Goal: Check status: Check status

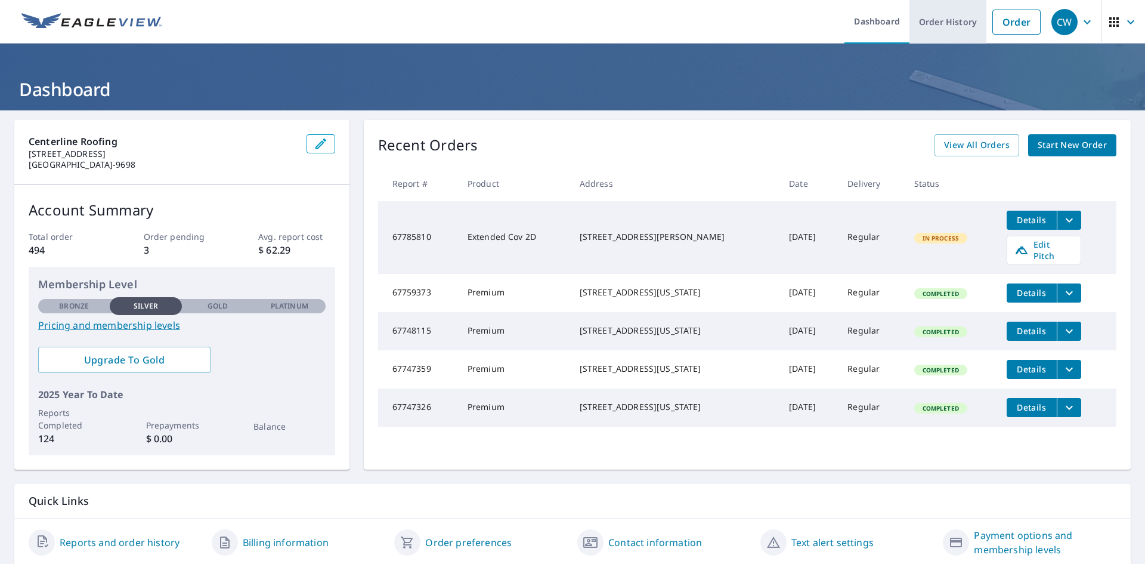
click at [956, 24] on link "Order History" at bounding box center [948, 22] width 77 height 44
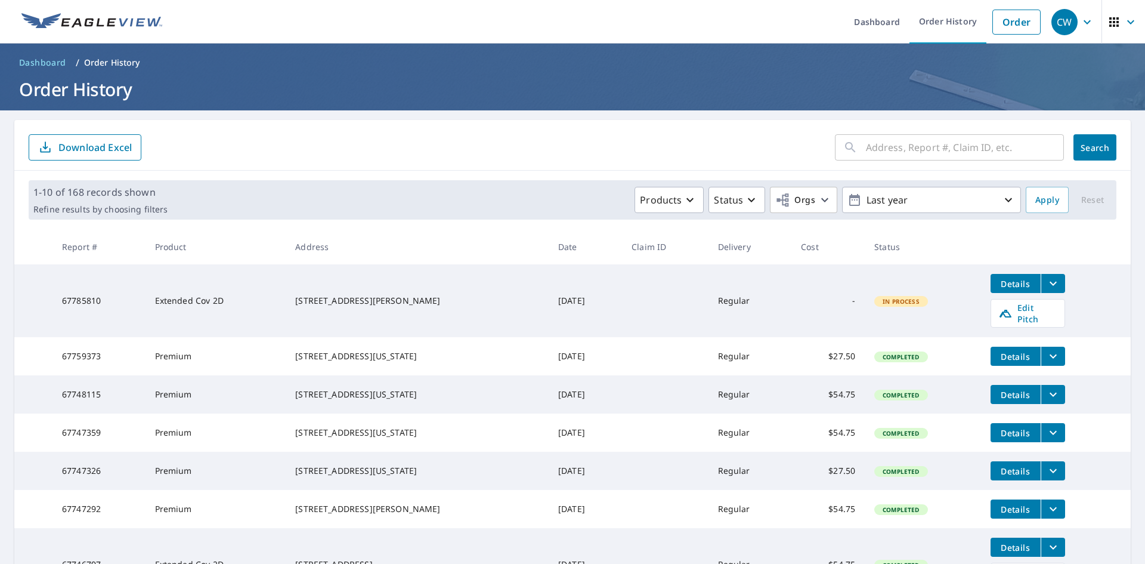
click at [942, 153] on input "text" at bounding box center [965, 147] width 198 height 33
type input "1314"
click button "Search" at bounding box center [1095, 147] width 43 height 26
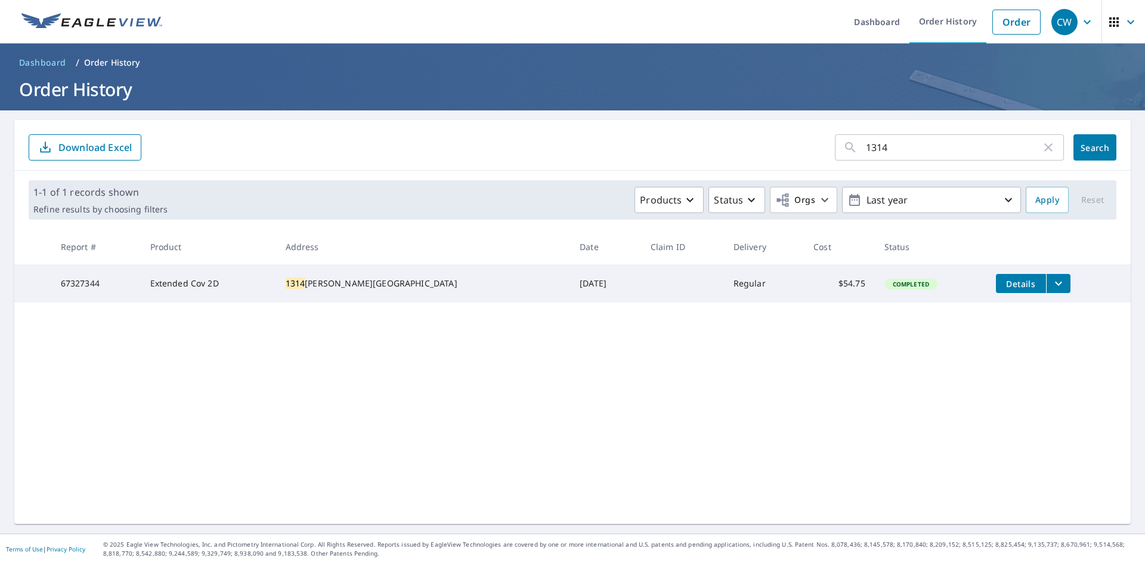
click at [1003, 283] on span "Details" at bounding box center [1021, 283] width 36 height 11
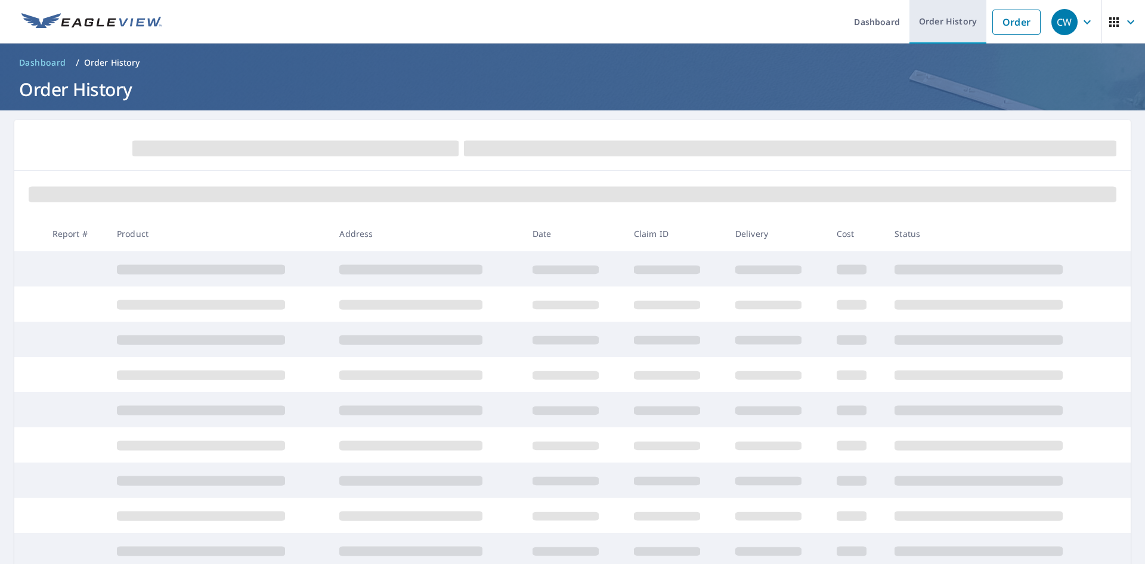
click at [957, 23] on link "Order History" at bounding box center [948, 22] width 77 height 44
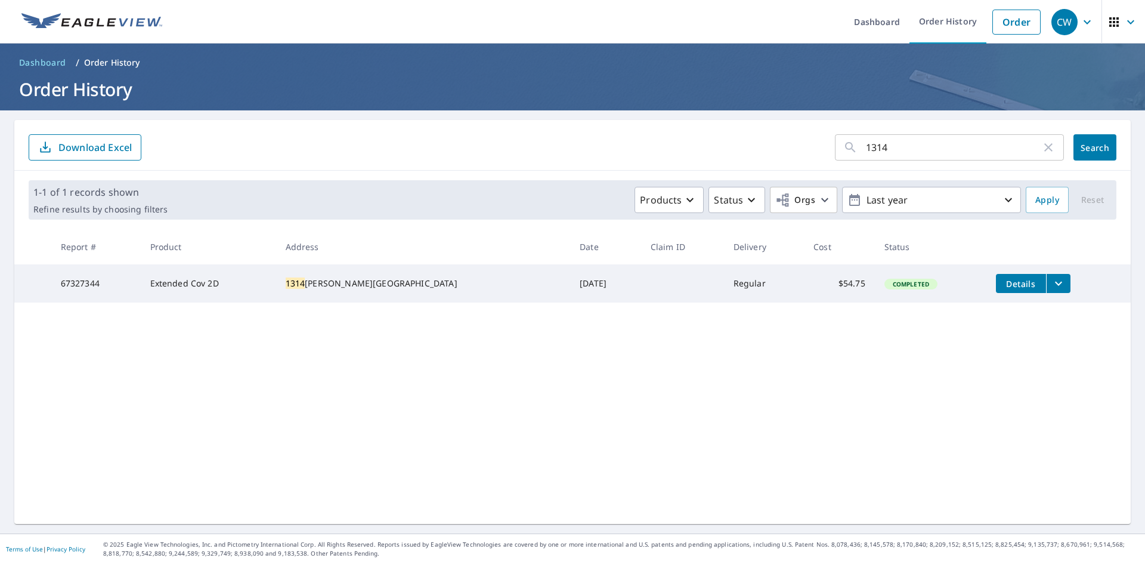
click at [1052, 281] on icon "filesDropdownBtn-67327344" at bounding box center [1059, 283] width 14 height 14
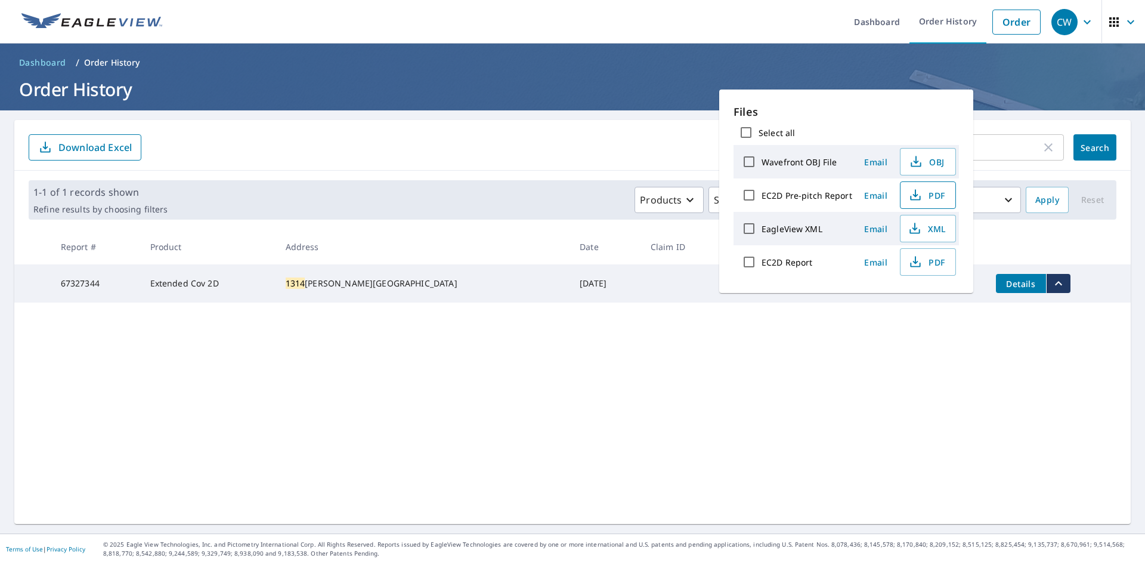
click at [940, 194] on span "PDF" at bounding box center [927, 195] width 38 height 14
